Goal: Task Accomplishment & Management: Complete application form

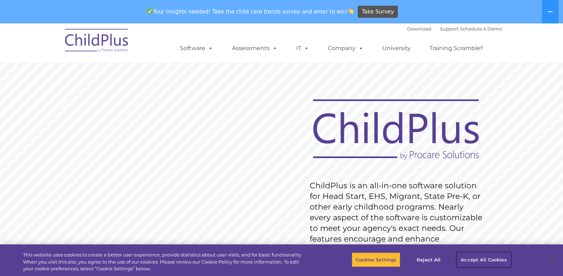
click at [476, 258] on button "Accept All Cookies" at bounding box center [484, 259] width 54 height 15
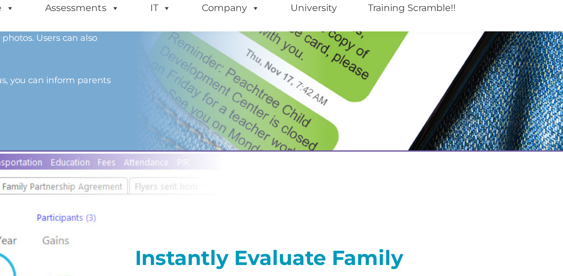
scroll to position [685, 0]
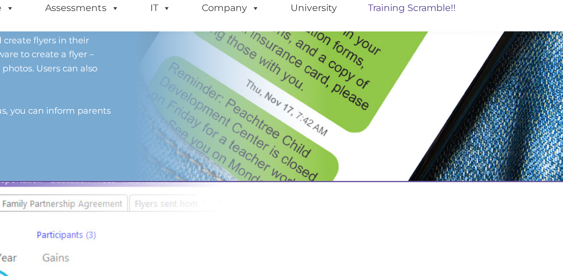
click at [463, 48] on link "Training Scramble!!" at bounding box center [456, 48] width 68 height 14
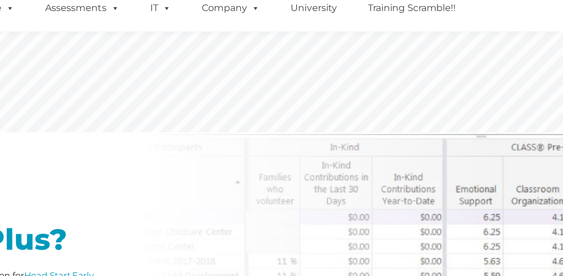
scroll to position [0, 0]
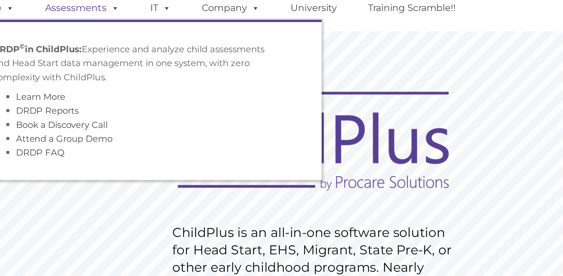
click at [273, 49] on span at bounding box center [274, 48] width 8 height 7
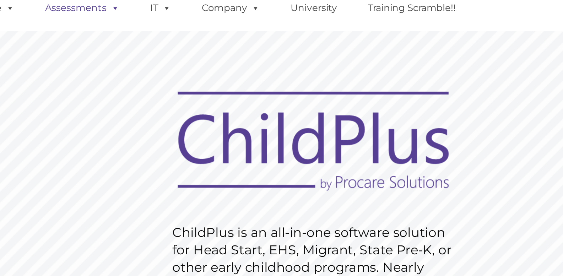
click at [273, 49] on span at bounding box center [274, 48] width 8 height 7
click at [432, 80] on rs-slide "Request Pricing ChildPlus is an all-in-one software solution for Head Start, EH…" at bounding box center [281, 208] width 563 height 320
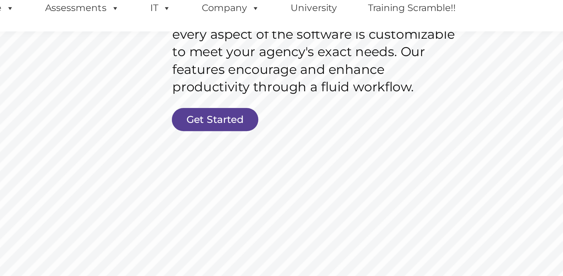
scroll to position [151, 0]
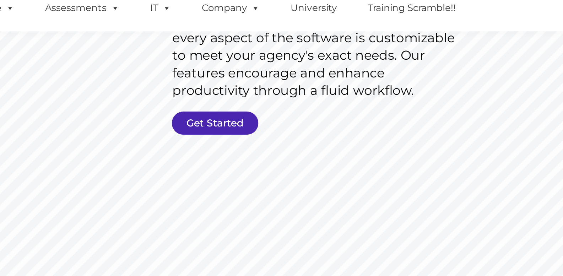
click at [352, 118] on link "Get Started" at bounding box center [335, 118] width 53 height 14
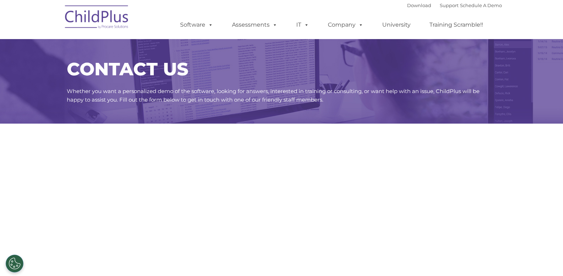
select select "MEDIUM"
